Goal: Task Accomplishment & Management: Use online tool/utility

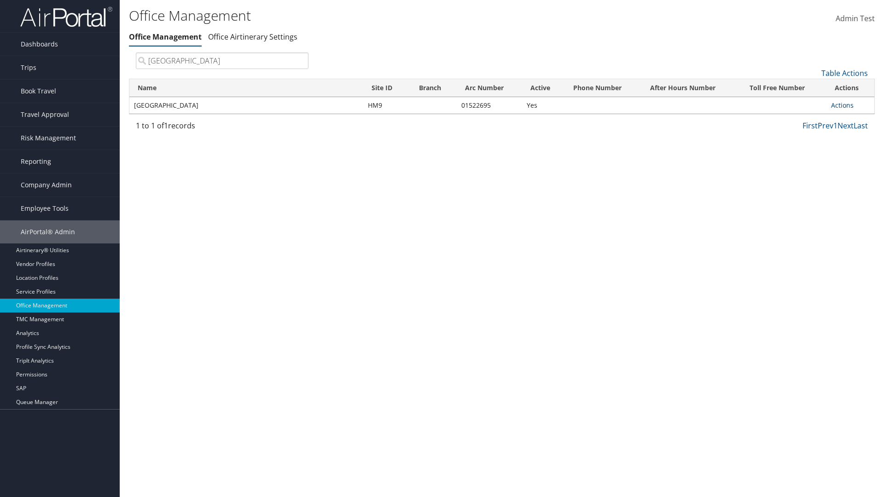
type input "[GEOGRAPHIC_DATA]"
click at [842, 105] on link "Actions" at bounding box center [842, 105] width 23 height 9
click at [812, 197] on link "Manage Office Queues" at bounding box center [812, 197] width 78 height 16
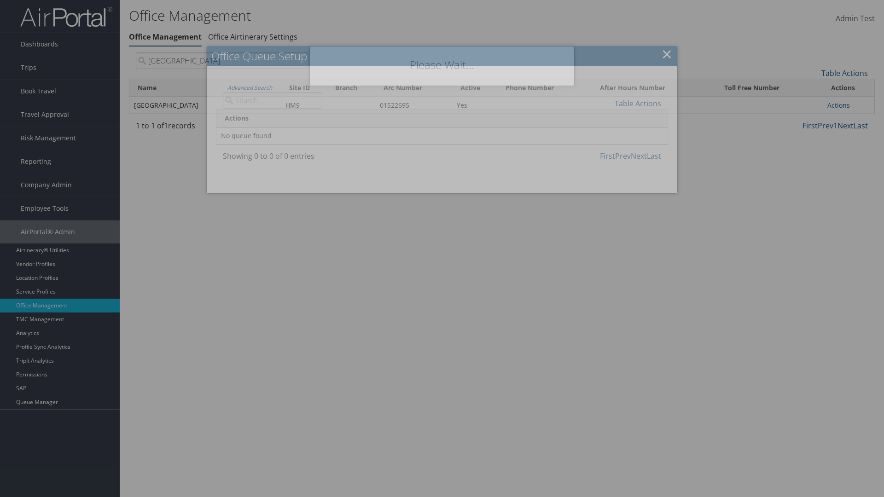
click at [638, 103] on link "Table Actions" at bounding box center [638, 104] width 47 height 10
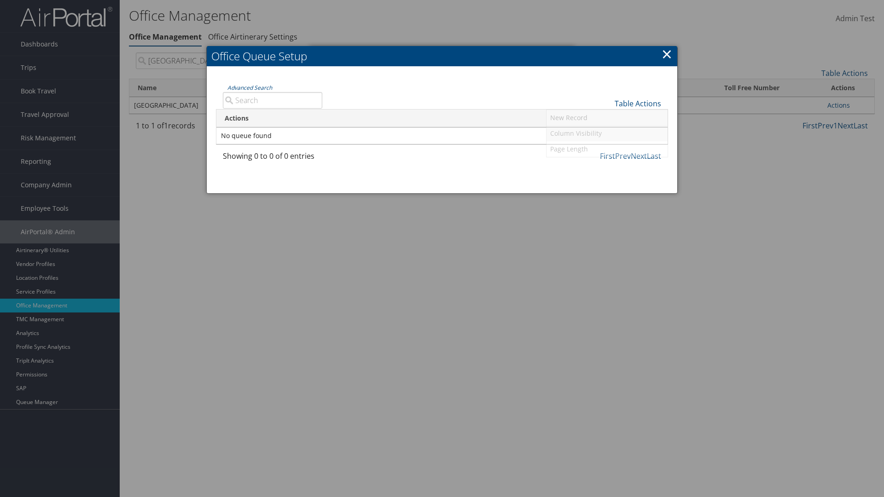
click at [607, 133] on link "Column Visibility" at bounding box center [607, 134] width 121 height 16
